Goal: Task Accomplishment & Management: Complete application form

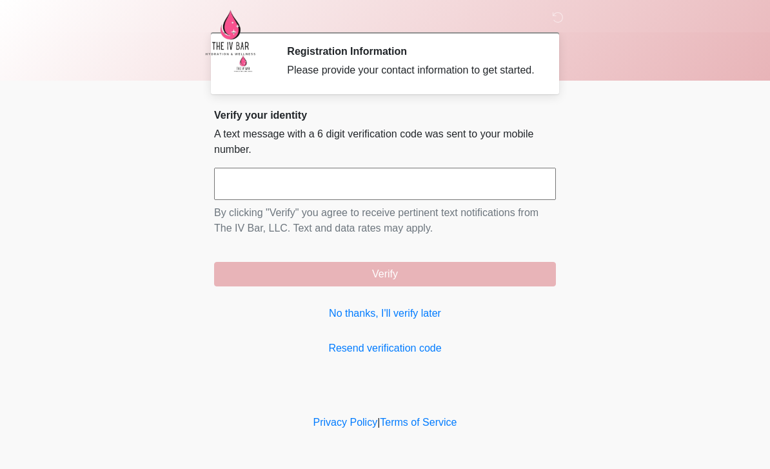
click at [392, 341] on div "Verify your identity A text message with a 6 digit verification code was sent t…" at bounding box center [385, 232] width 342 height 247
click at [416, 321] on link "No thanks, I'll verify later" at bounding box center [385, 313] width 342 height 15
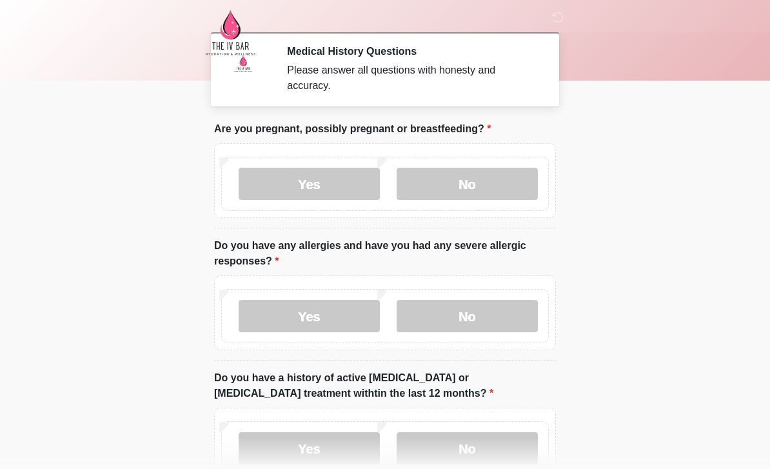
click at [467, 196] on label "No" at bounding box center [467, 184] width 141 height 32
click at [439, 313] on label "No" at bounding box center [467, 316] width 141 height 32
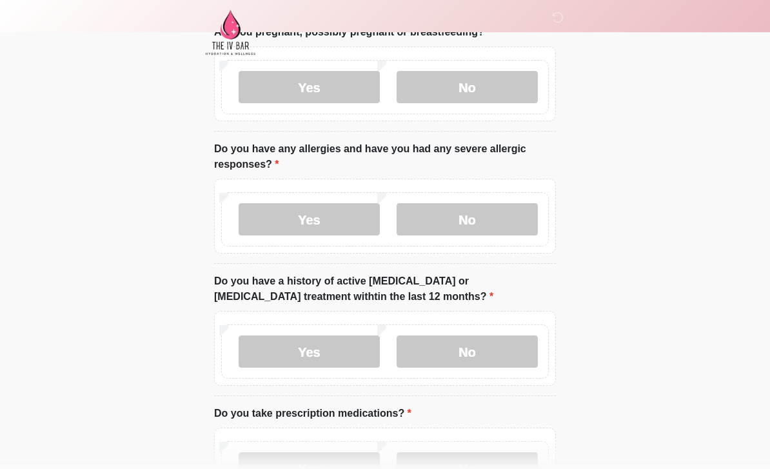
scroll to position [99, 0]
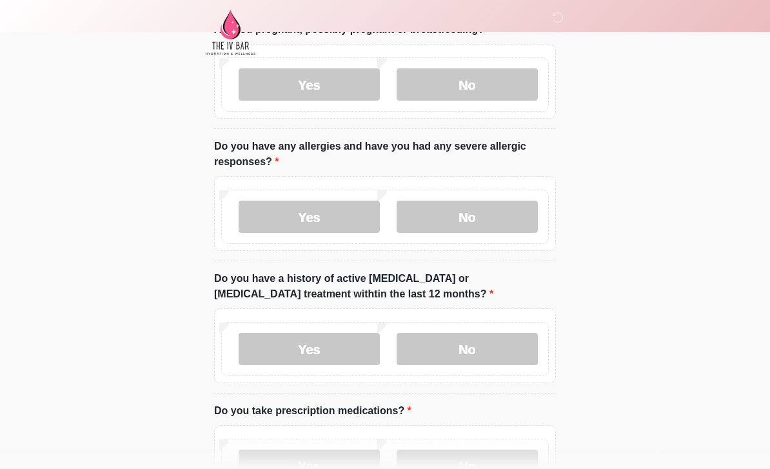
click at [469, 345] on label "No" at bounding box center [467, 350] width 141 height 32
click at [426, 468] on label "No" at bounding box center [467, 466] width 141 height 32
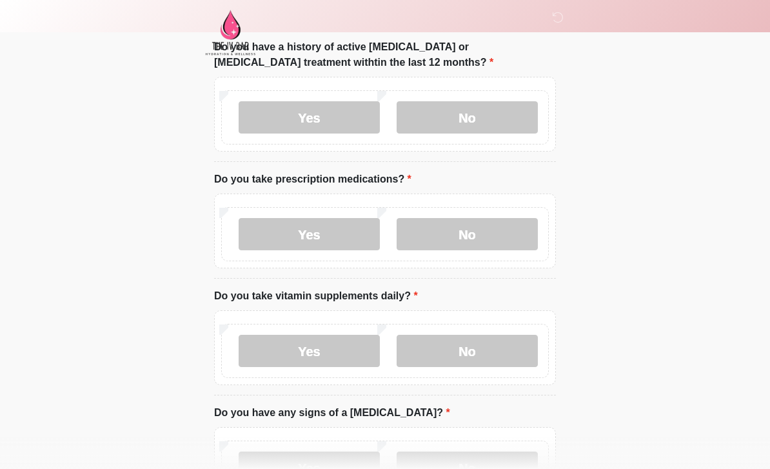
scroll to position [382, 0]
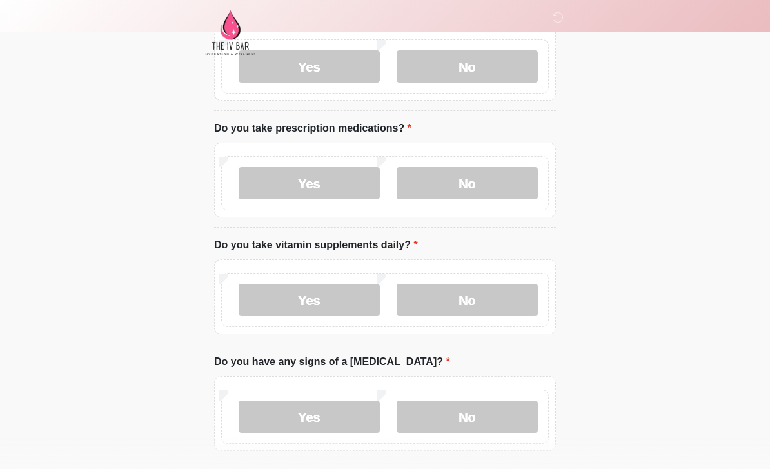
click at [496, 307] on label "No" at bounding box center [467, 300] width 141 height 32
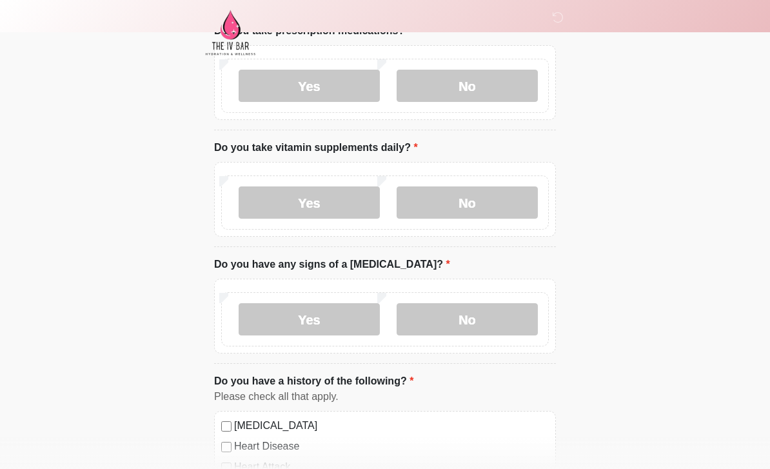
scroll to position [481, 0]
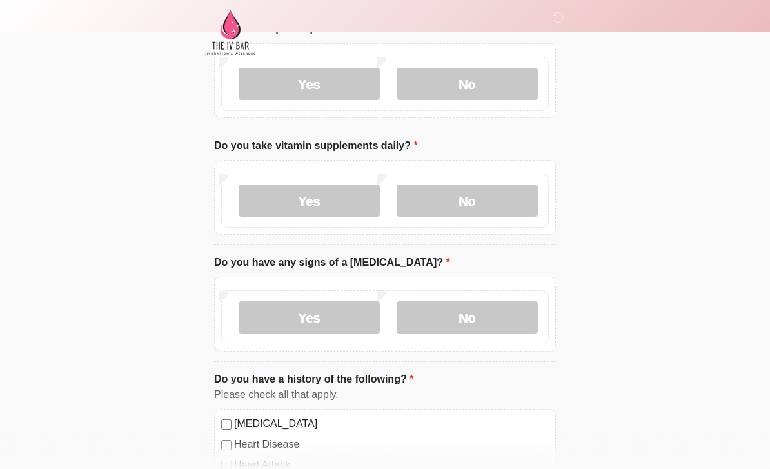
click at [485, 312] on label "No" at bounding box center [467, 318] width 141 height 32
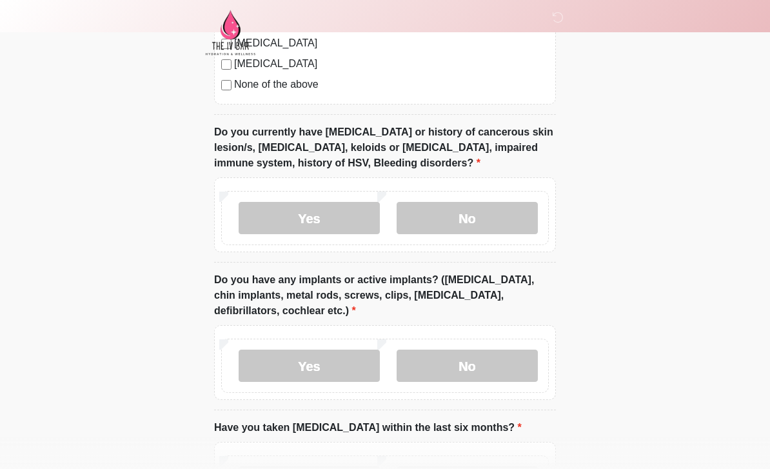
scroll to position [1049, 0]
click at [465, 219] on label "No" at bounding box center [467, 217] width 141 height 32
click at [465, 357] on label "No" at bounding box center [467, 365] width 141 height 32
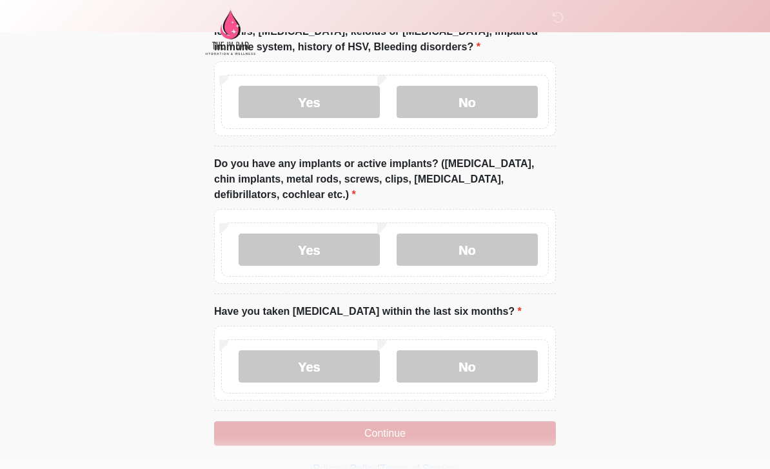
scroll to position [1166, 0]
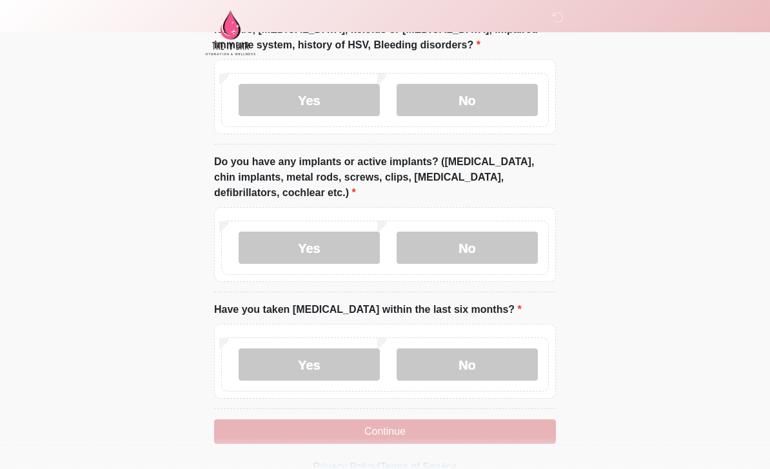
click at [477, 368] on label "No" at bounding box center [467, 364] width 141 height 32
click at [408, 439] on button "Continue" at bounding box center [385, 431] width 342 height 25
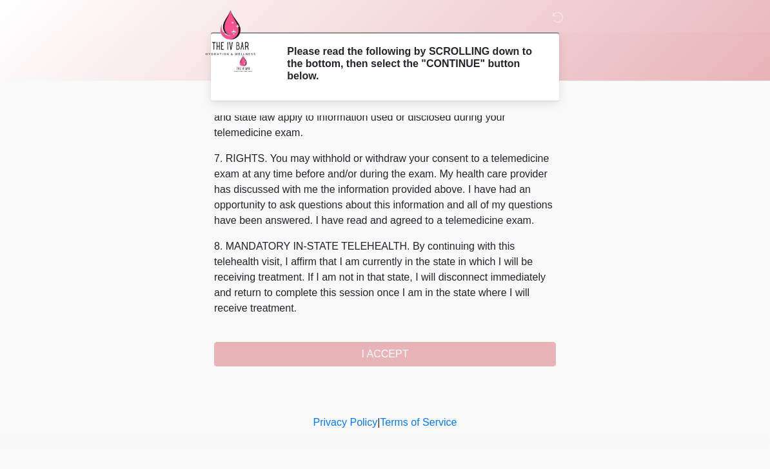
scroll to position [538, 0]
click at [423, 357] on button "I ACCEPT" at bounding box center [385, 354] width 342 height 25
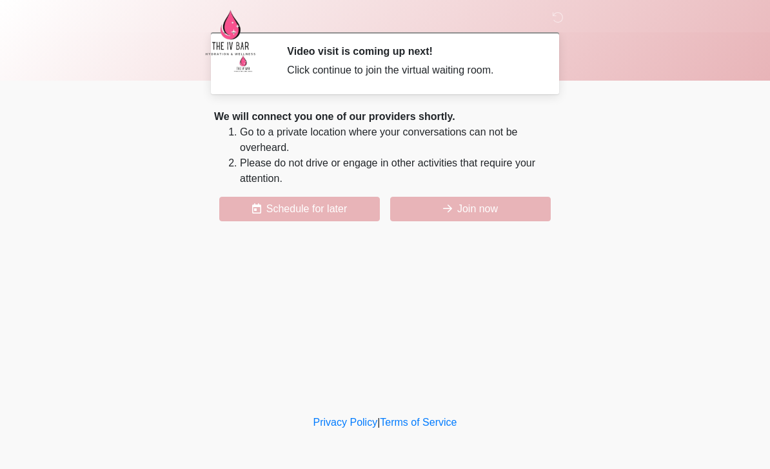
click at [472, 209] on button "Join now" at bounding box center [470, 209] width 161 height 25
click at [479, 210] on button "Join now" at bounding box center [470, 209] width 161 height 25
